Goal: Find specific page/section

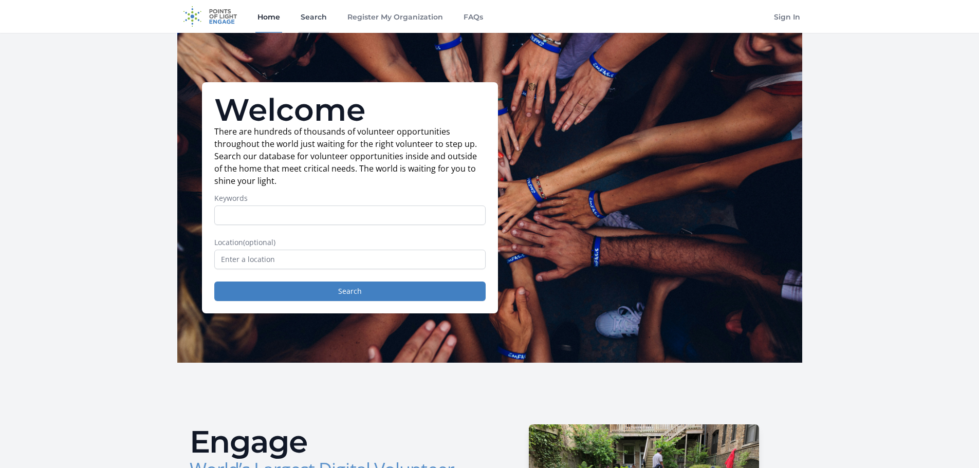
click at [318, 19] on link "Search" at bounding box center [314, 16] width 30 height 33
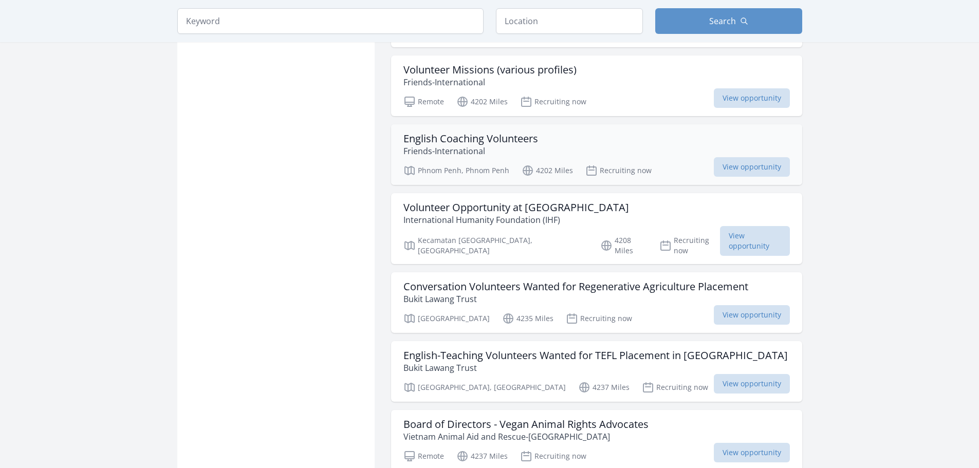
scroll to position [1309, 0]
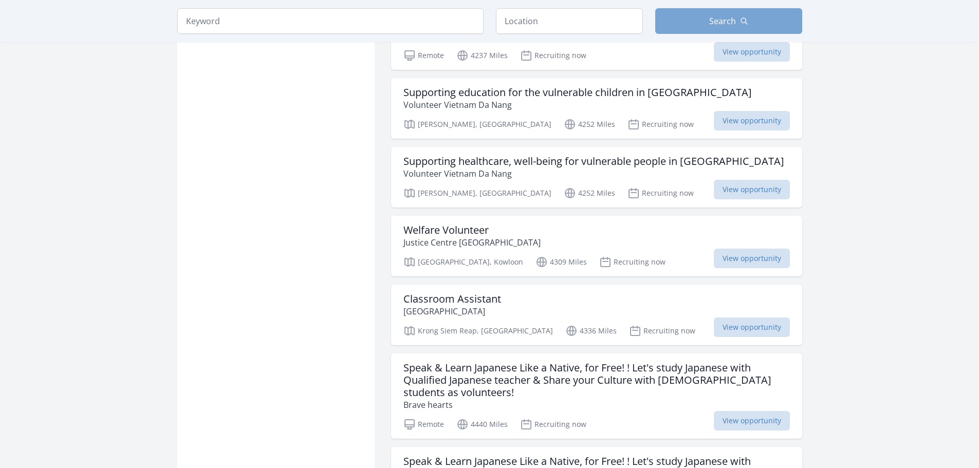
scroll to position [1463, 0]
